Goal: Information Seeking & Learning: Check status

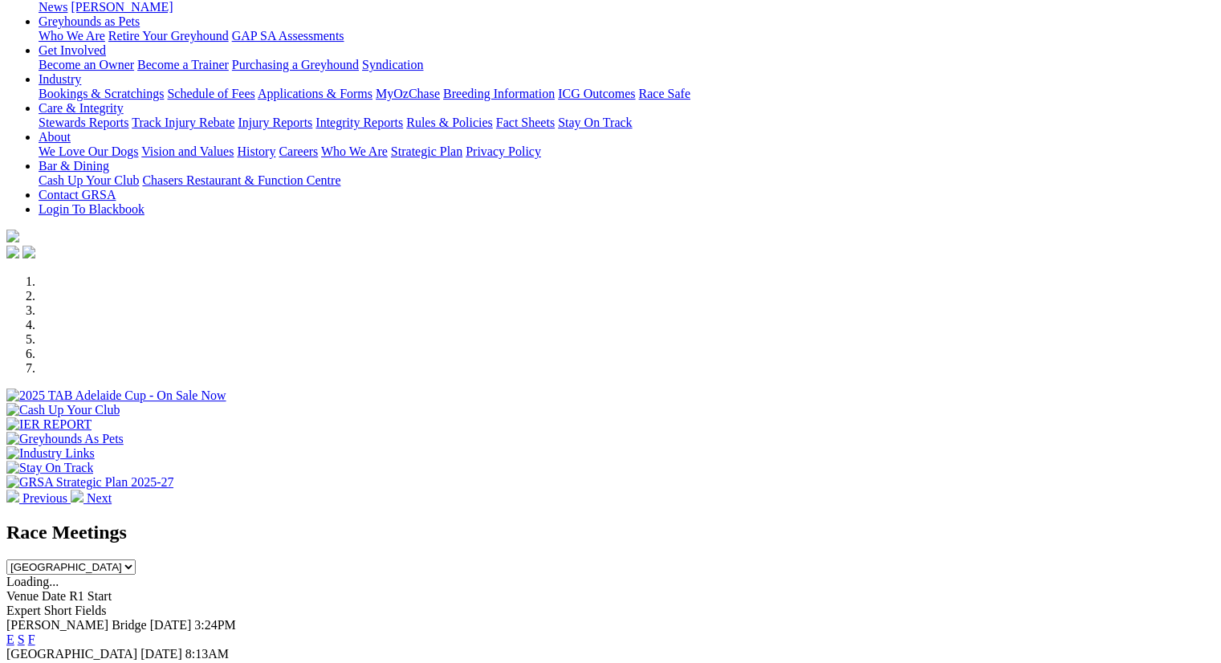
scroll to position [497, 0]
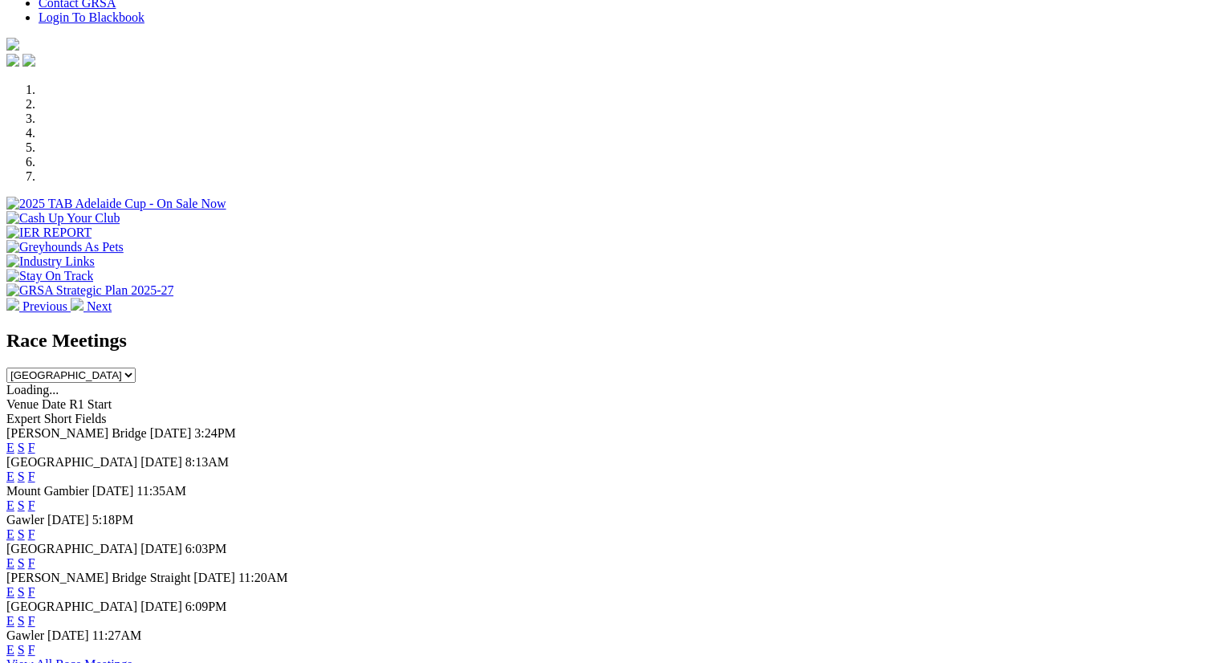
click at [35, 441] on link "F" at bounding box center [31, 448] width 7 height 14
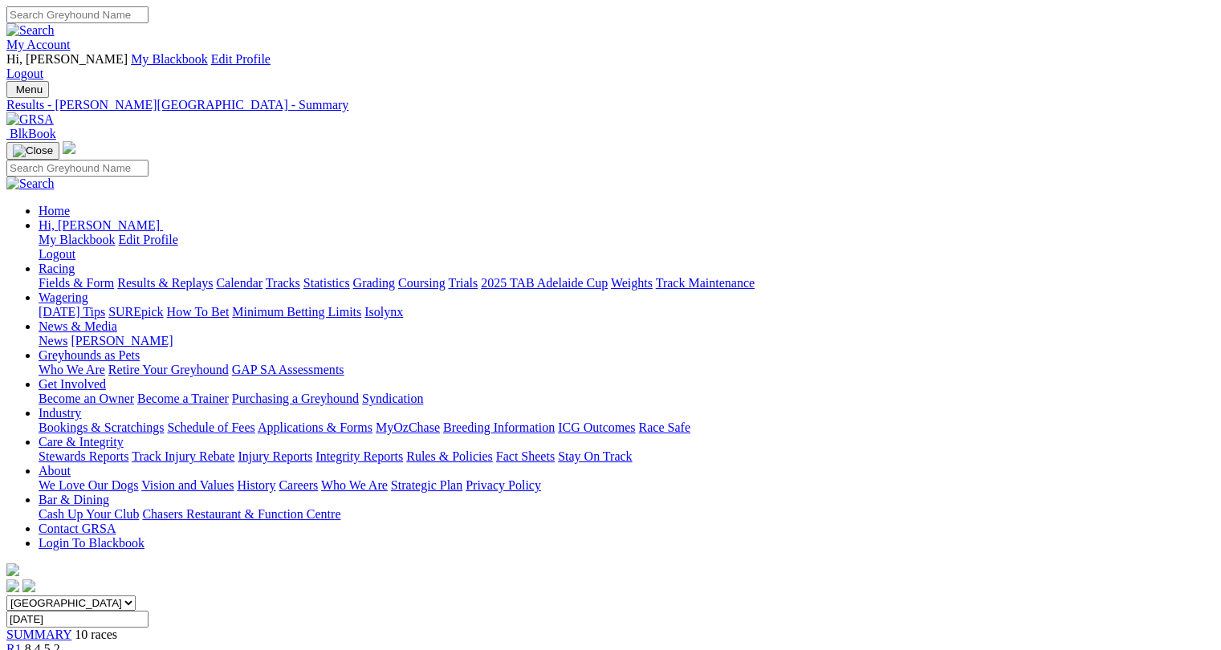
click at [180, 276] on link "Results & Replays" at bounding box center [165, 283] width 96 height 14
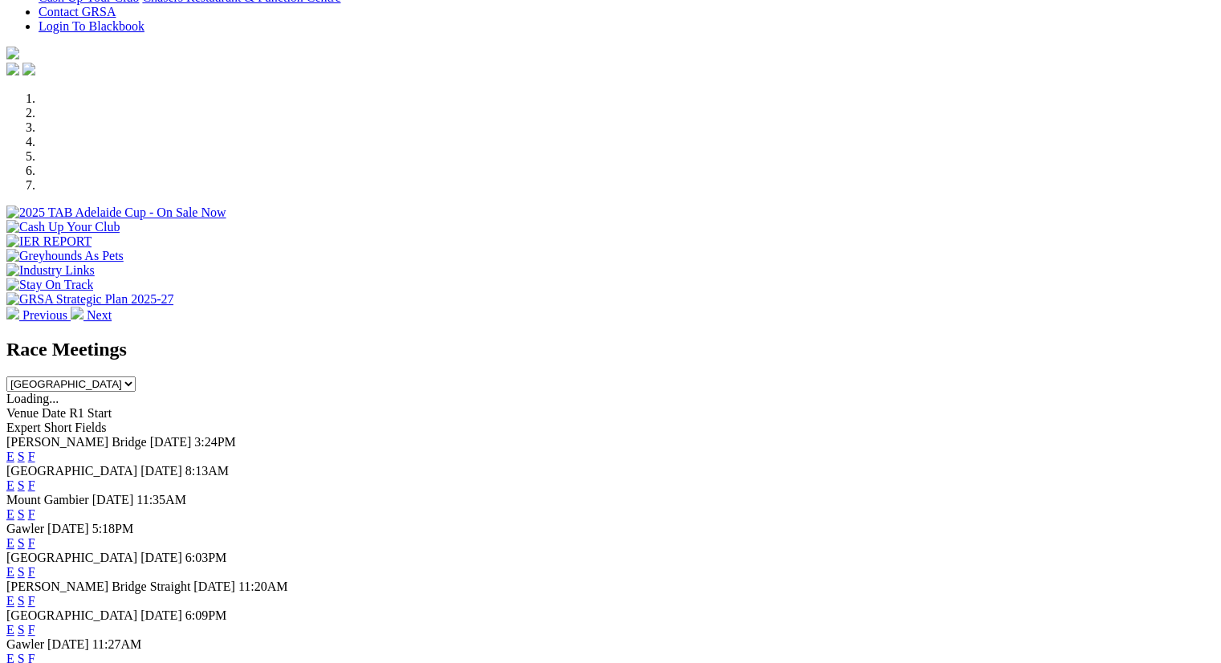
scroll to position [565, 0]
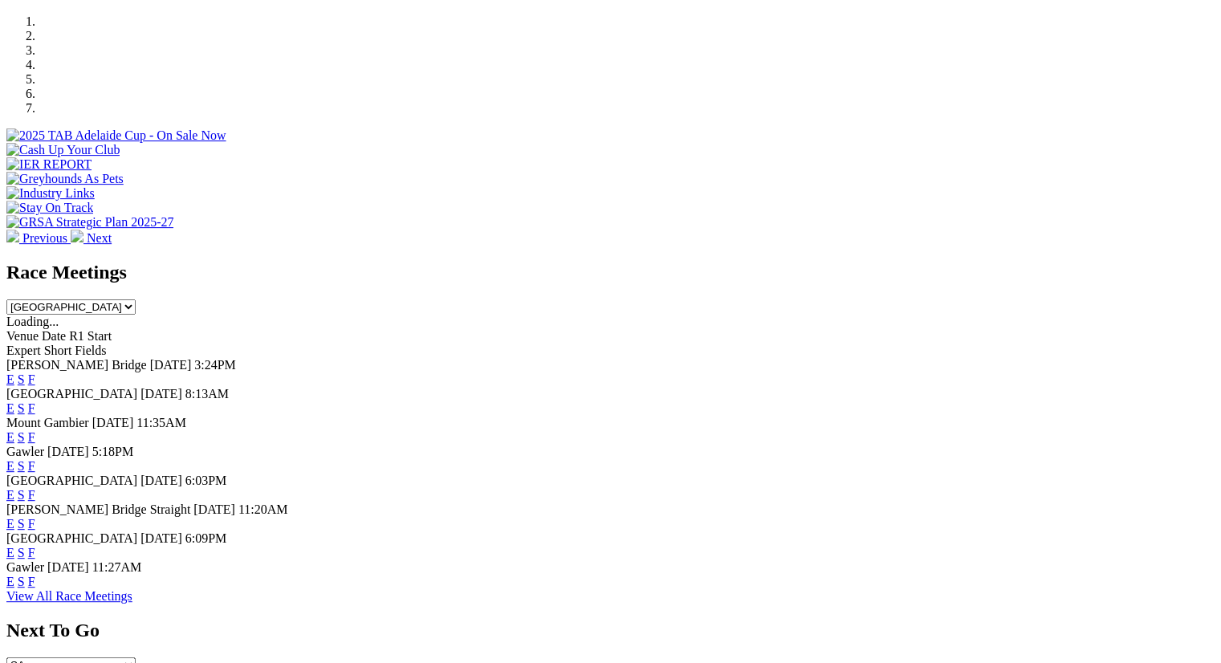
click at [35, 372] on link "F" at bounding box center [31, 379] width 7 height 14
